Goal: Task Accomplishment & Management: Use online tool/utility

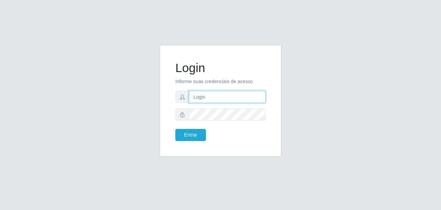
click at [230, 96] on input "text" at bounding box center [227, 97] width 77 height 12
type input "L"
type input "[EMAIL_ADDRESS][DOMAIN_NAME]"
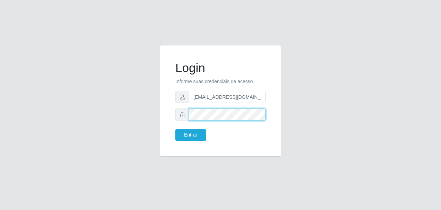
click at [175, 129] on button "Entrar" at bounding box center [190, 135] width 31 height 12
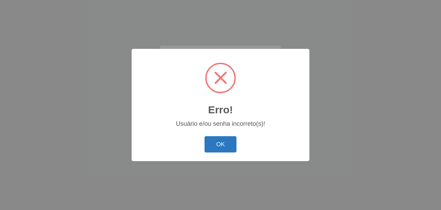
click at [233, 150] on button "OK" at bounding box center [220, 144] width 32 height 16
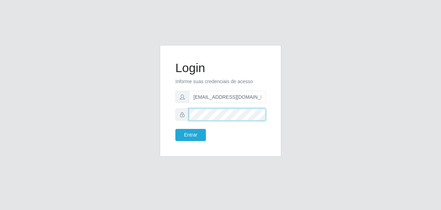
click at [175, 129] on button "Entrar" at bounding box center [190, 135] width 31 height 12
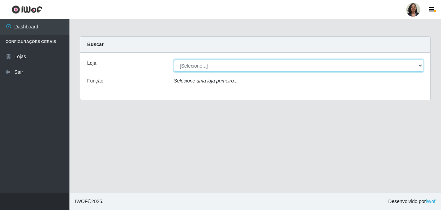
click at [420, 67] on select "[Selecione...] SuperFácil Atacado - Rodoviária" at bounding box center [298, 66] width 249 height 12
select select "400"
click at [174, 60] on select "[Selecione...] SuperFácil Atacado - Rodoviária" at bounding box center [298, 66] width 249 height 12
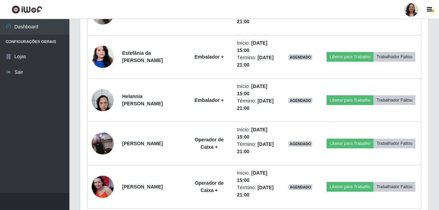
scroll to position [1038, 0]
